Goal: Transaction & Acquisition: Purchase product/service

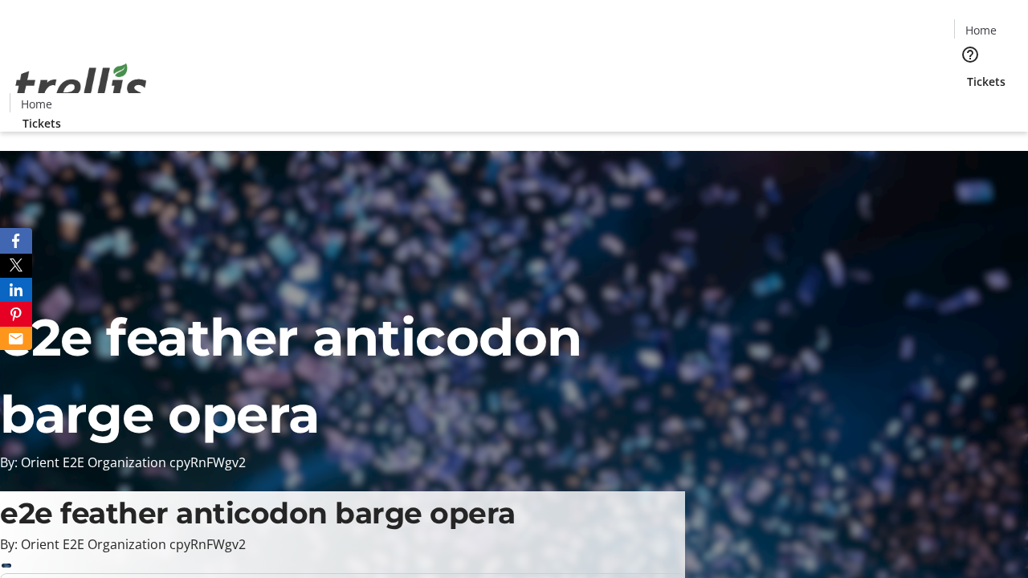
click at [967, 73] on span "Tickets" at bounding box center [986, 81] width 39 height 17
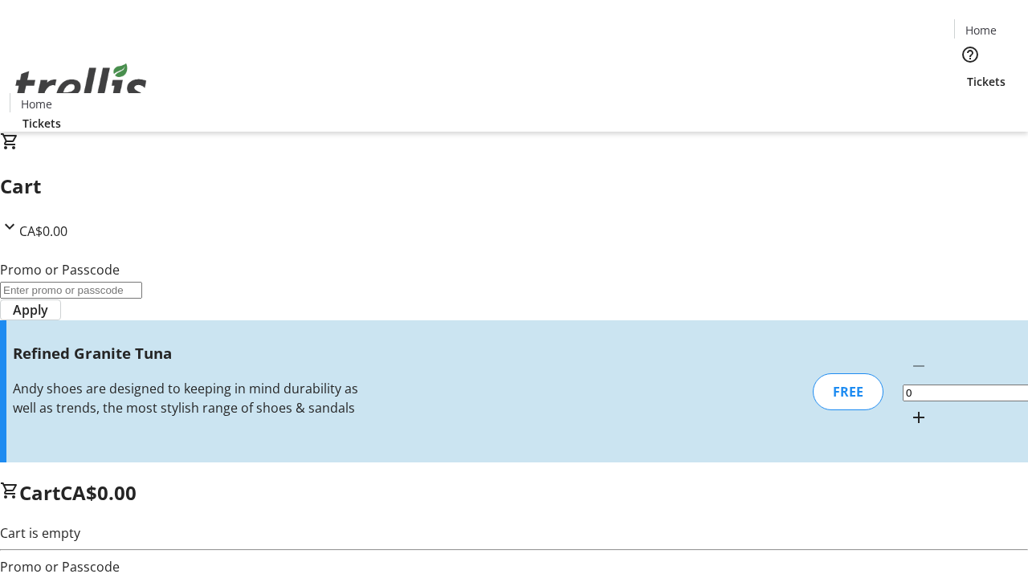
click at [909, 408] on mat-icon "Increment by one" at bounding box center [918, 417] width 19 height 19
type input "1"
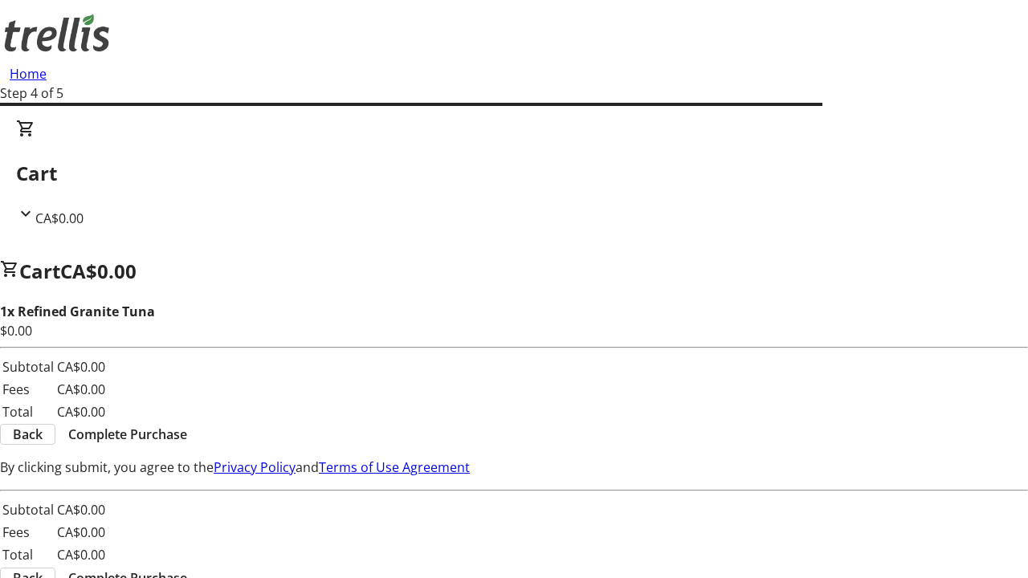
click at [187, 425] on span "Complete Purchase" at bounding box center [127, 434] width 119 height 19
